Goal: Check status: Check status

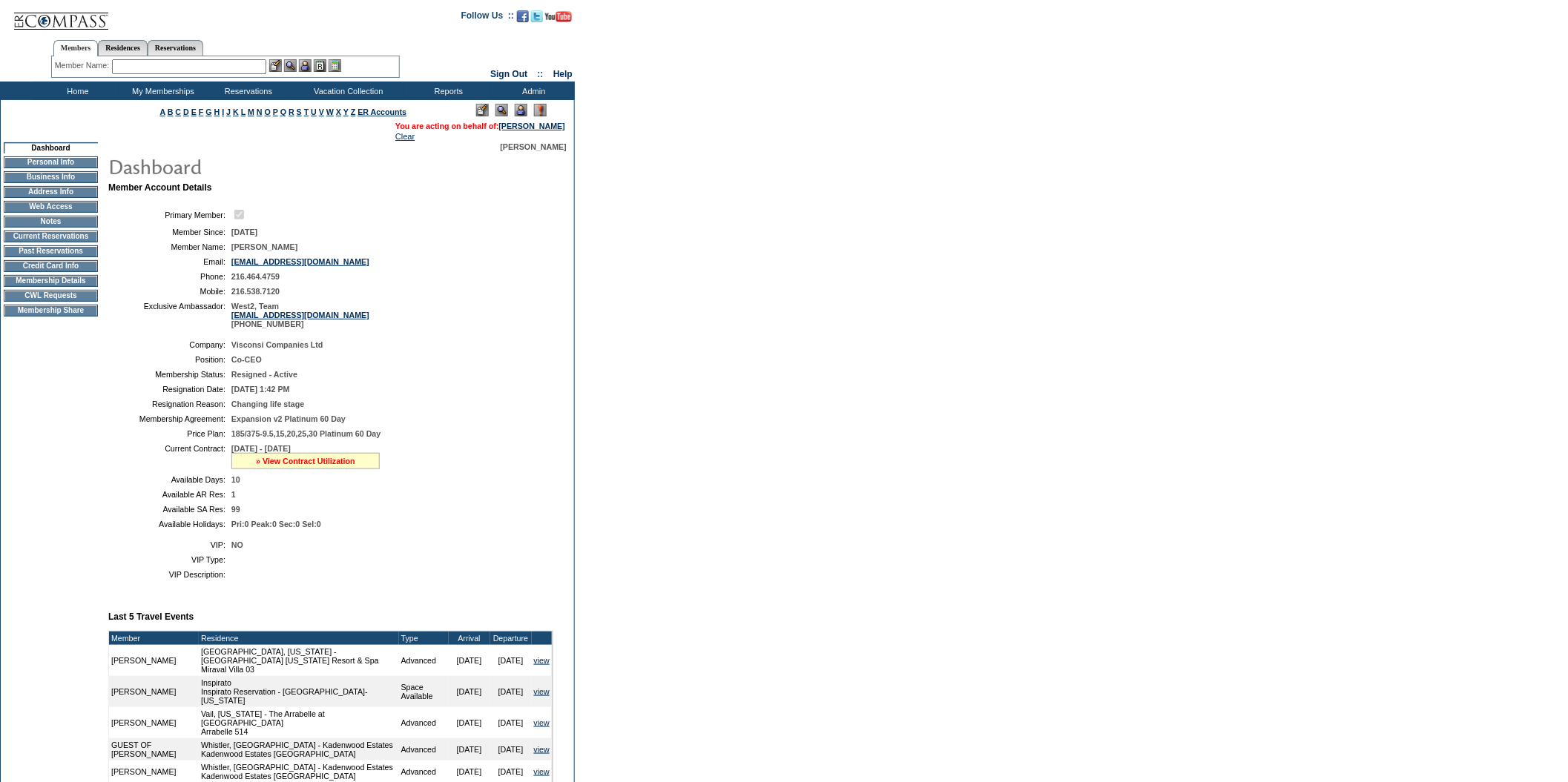
click at [267, 466] on link "» View Contract Utilization" at bounding box center [305, 461] width 99 height 9
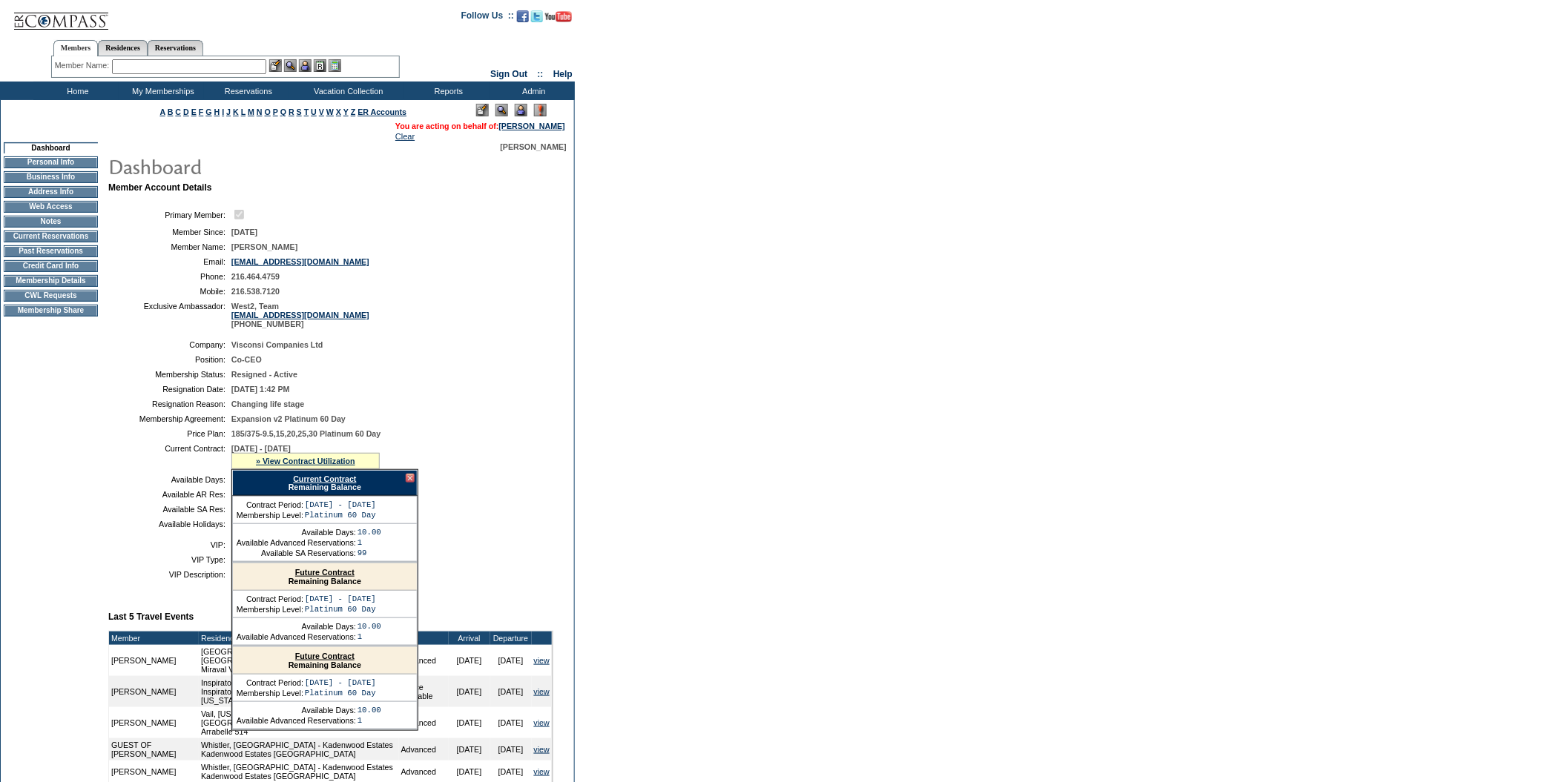
click at [315, 577] on link "Future Contract" at bounding box center [325, 572] width 60 height 9
click at [309, 483] on link "Current Contract" at bounding box center [324, 478] width 63 height 9
click at [462, 535] on table "Company: Visconsi Companies Ltd Position: Co-CEO Membership Status: Resigned - …" at bounding box center [330, 435] width 445 height 200
click at [309, 466] on link "» View Contract Utilization" at bounding box center [305, 461] width 99 height 9
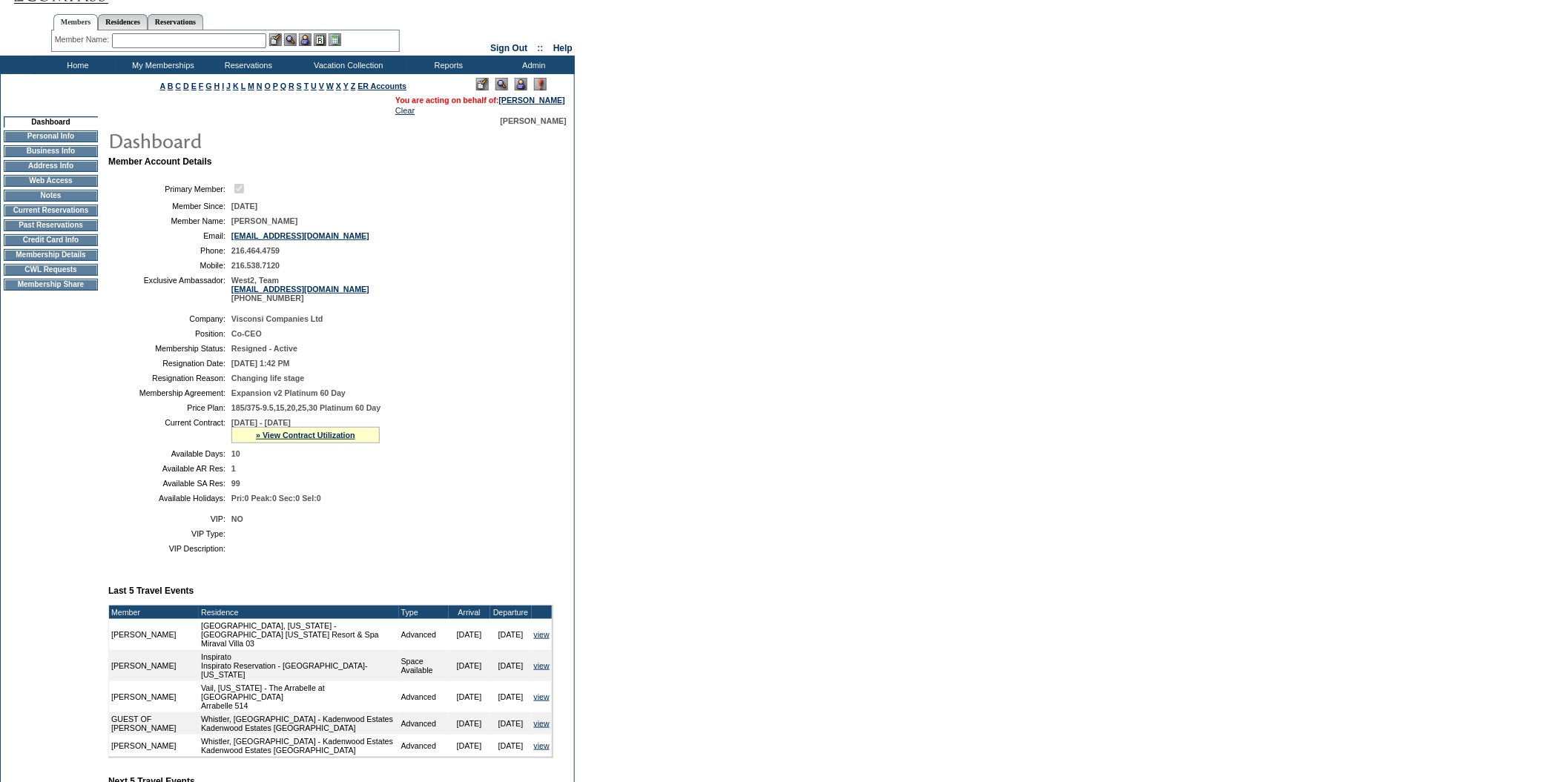
scroll to position [23, 0]
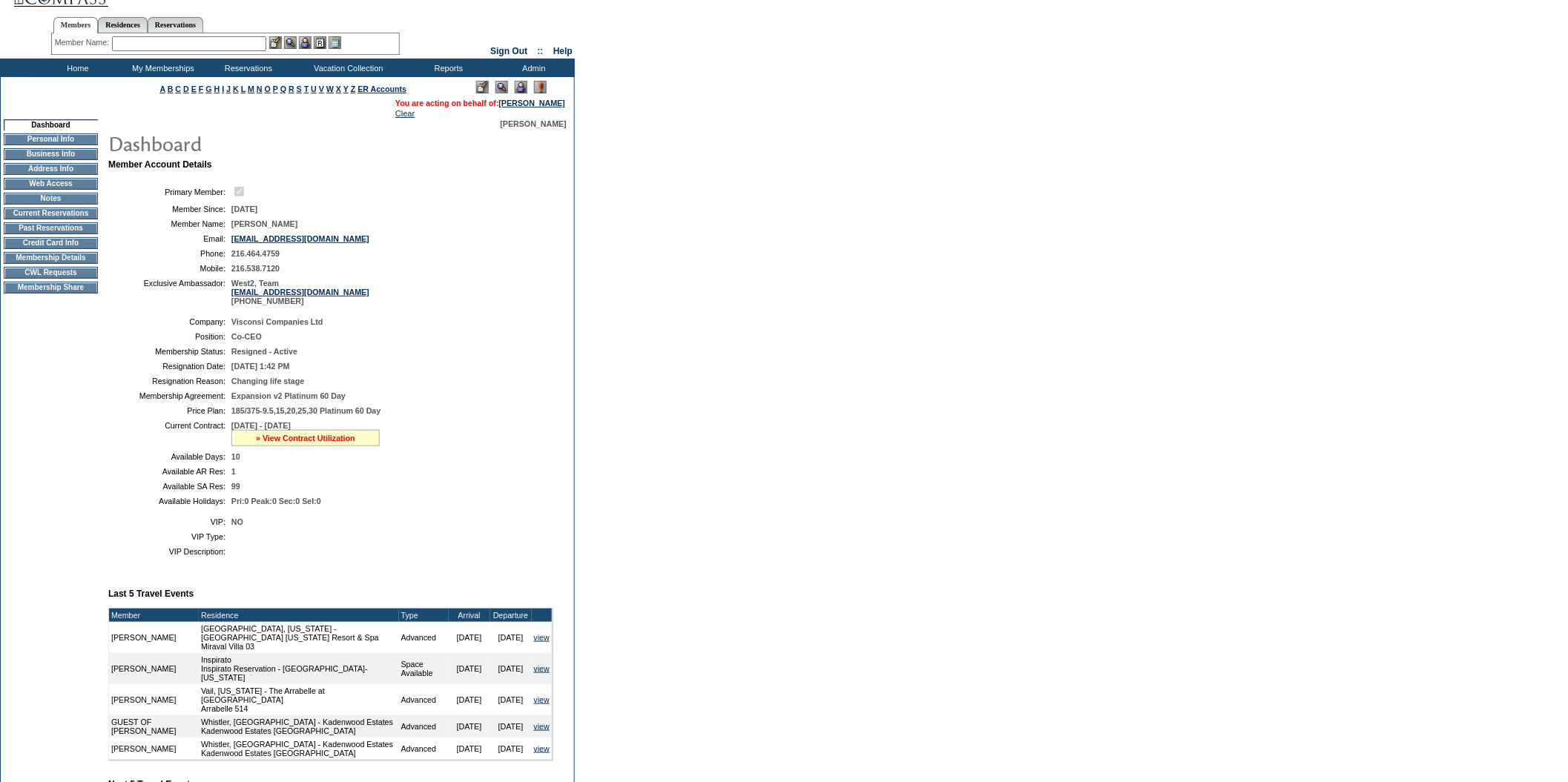
click at [325, 443] on link "» View Contract Utilization" at bounding box center [305, 438] width 99 height 9
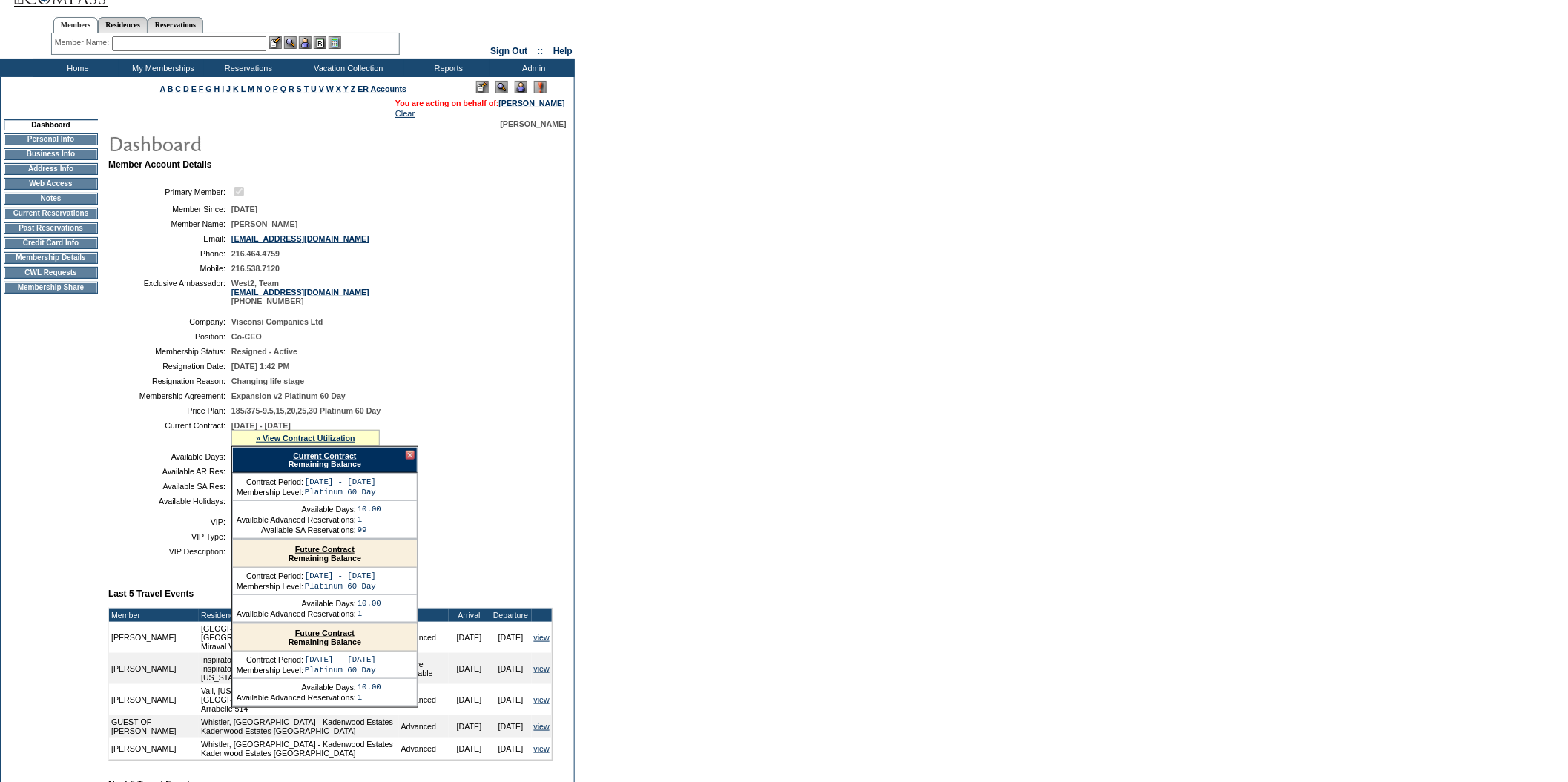
click at [312, 460] on link "Current Contract" at bounding box center [324, 455] width 63 height 9
click at [351, 89] on td "Residence Collection" at bounding box center [351, 87] width 117 height 15
